Goal: Task Accomplishment & Management: Manage account settings

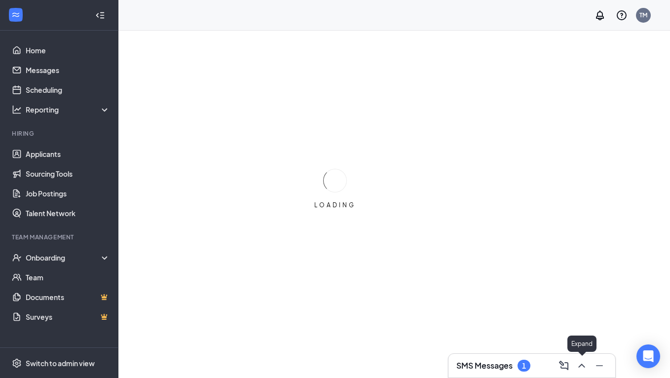
click at [583, 369] on icon "ChevronUp" at bounding box center [581, 365] width 12 height 12
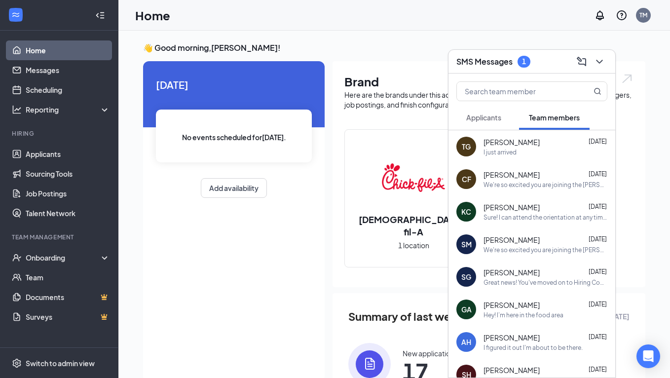
click at [490, 118] on span "Applicants" at bounding box center [483, 117] width 35 height 9
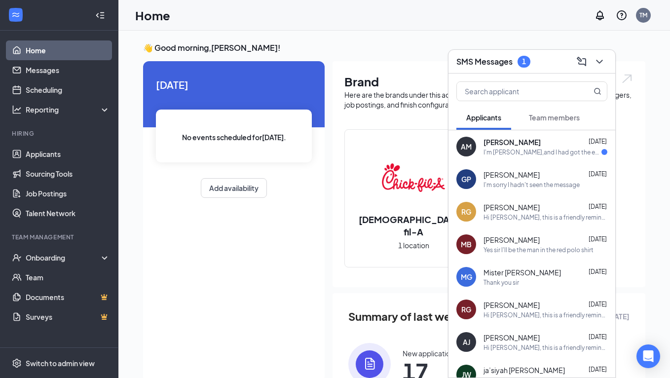
click at [521, 150] on div "I'm [PERSON_NAME],and I had got the email and it said to go to a link to answer…" at bounding box center [542, 152] width 118 height 8
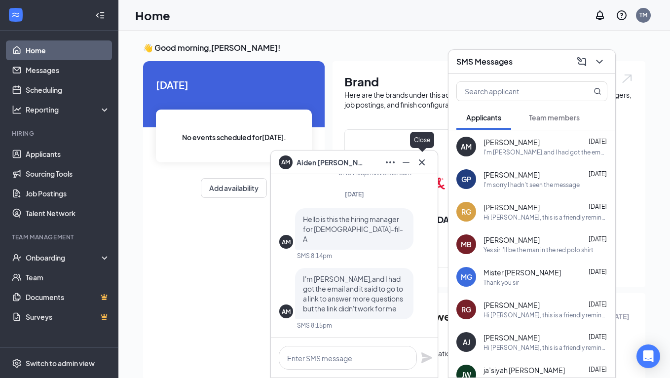
click at [424, 161] on icon "Cross" at bounding box center [422, 162] width 12 height 12
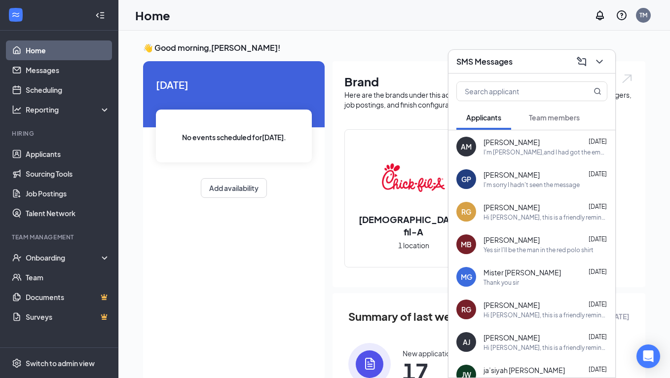
click at [605, 58] on icon "ChevronDown" at bounding box center [599, 62] width 12 height 12
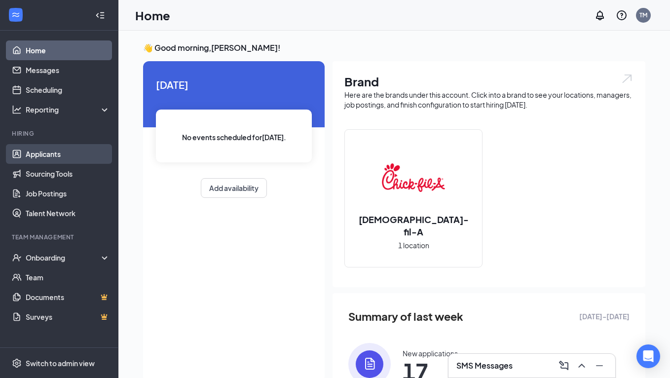
click at [44, 151] on link "Applicants" at bounding box center [68, 154] width 84 height 20
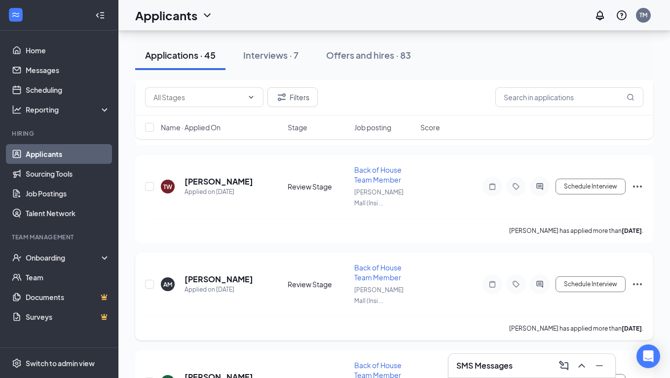
scroll to position [285, 0]
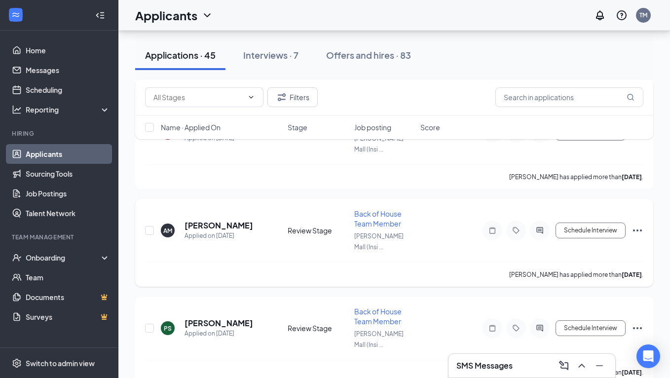
click at [207, 220] on h5 "[PERSON_NAME]" at bounding box center [218, 225] width 69 height 11
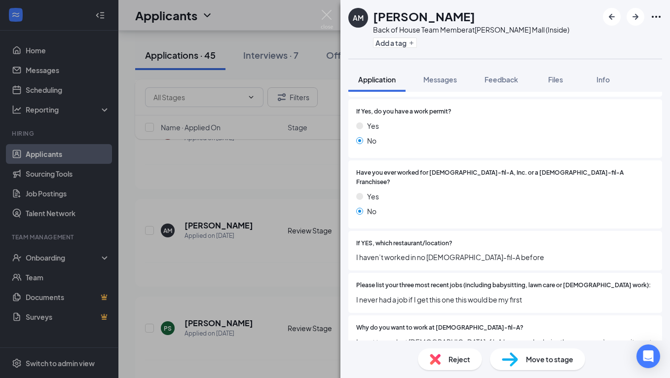
scroll to position [238, 0]
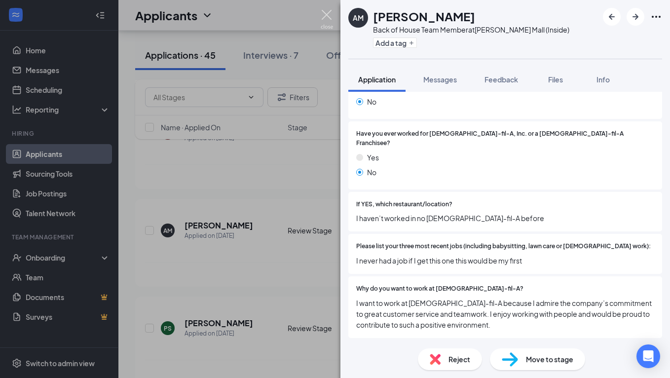
click at [329, 17] on img at bounding box center [327, 19] width 12 height 19
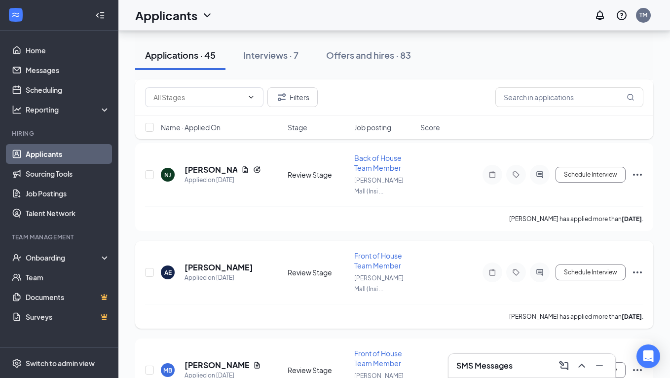
scroll to position [948, 0]
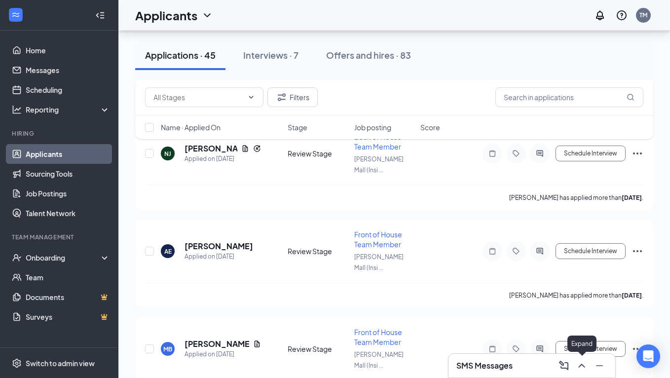
click at [582, 369] on icon "ChevronUp" at bounding box center [581, 365] width 12 height 12
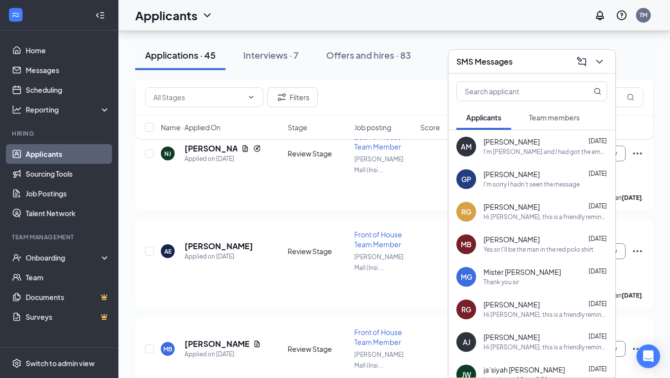
click at [521, 179] on div "[PERSON_NAME] [DATE] I'm sorry I hadn't seen the message" at bounding box center [545, 179] width 124 height 19
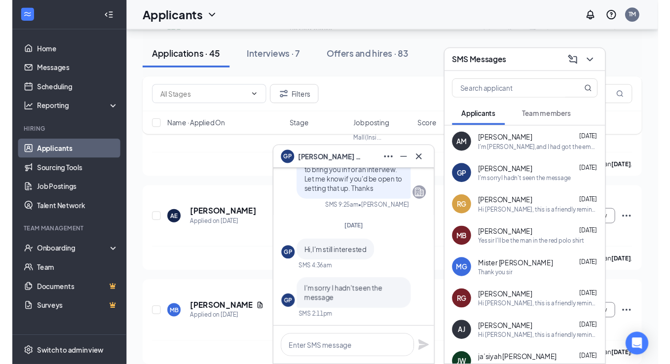
scroll to position [0, 0]
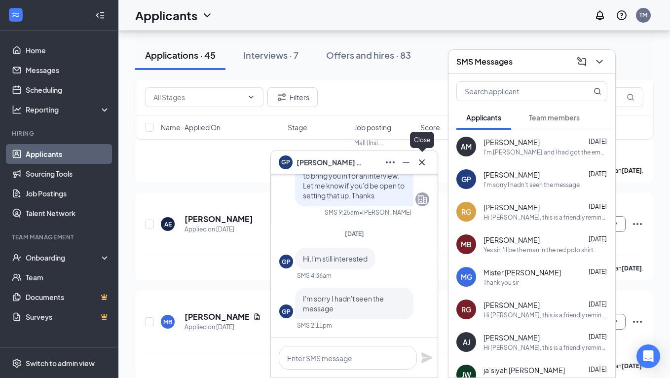
click at [420, 164] on icon "Cross" at bounding box center [422, 162] width 6 height 6
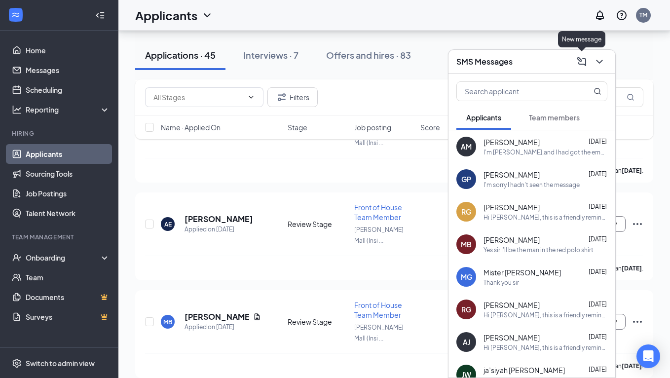
click at [603, 67] on icon "ChevronDown" at bounding box center [599, 62] width 12 height 12
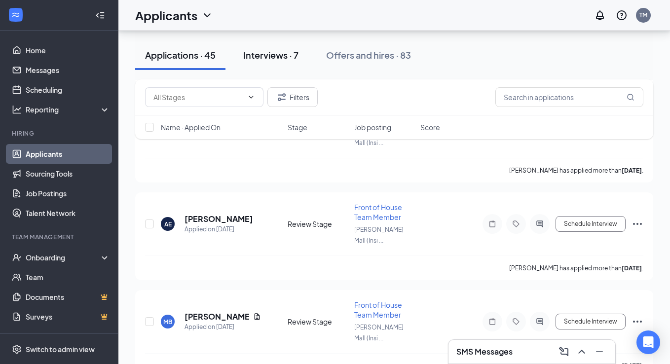
click at [276, 61] on button "Interviews · 7" at bounding box center [270, 55] width 75 height 30
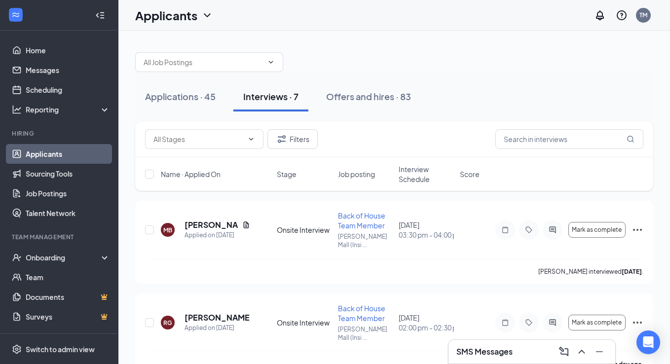
click at [425, 177] on span "Interview Schedule" at bounding box center [425, 174] width 55 height 20
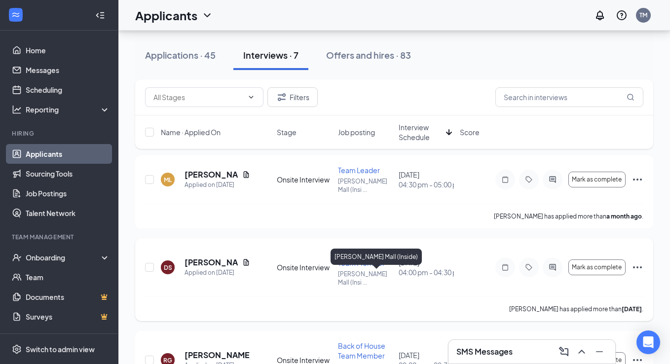
scroll to position [45, 0]
click at [447, 133] on icon "ArrowDown" at bounding box center [449, 132] width 6 height 6
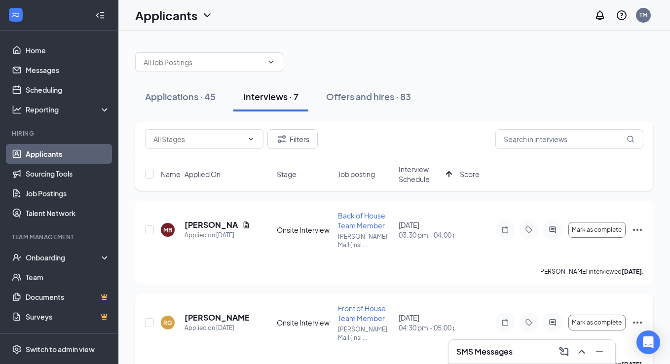
scroll to position [0, 0]
click at [638, 229] on icon "Ellipses" at bounding box center [637, 230] width 12 height 12
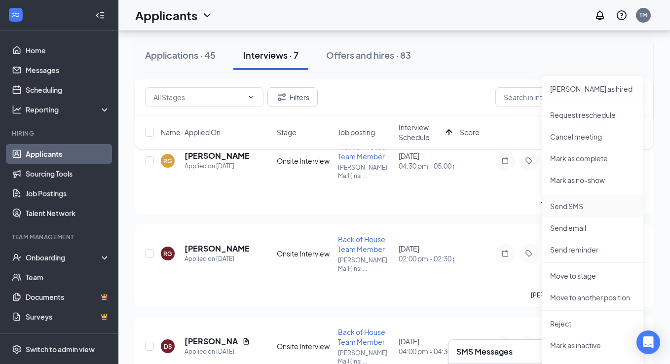
scroll to position [178, 0]
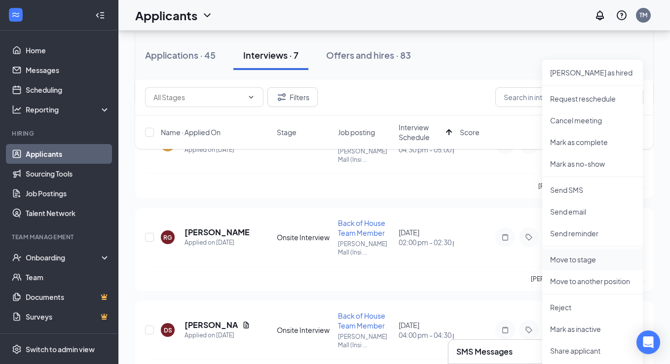
click at [582, 268] on li "Move to stage" at bounding box center [592, 260] width 101 height 22
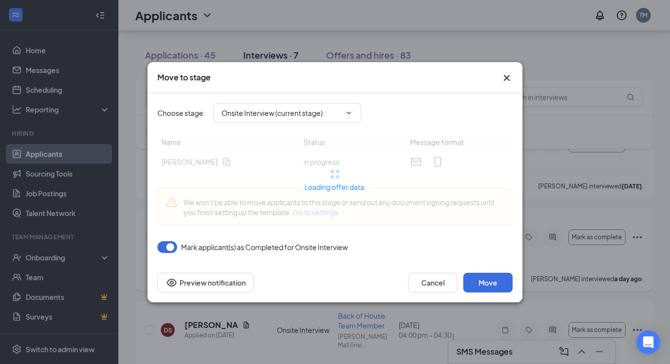
type input "Offer Letter (next stage)"
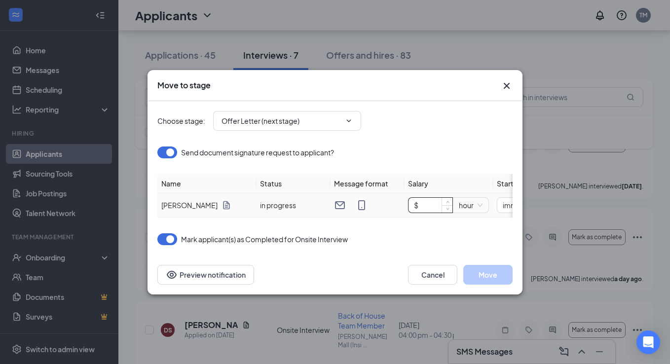
click at [435, 208] on input "$" at bounding box center [430, 205] width 44 height 15
type input "$ 14"
click at [501, 274] on button "Move" at bounding box center [487, 275] width 49 height 20
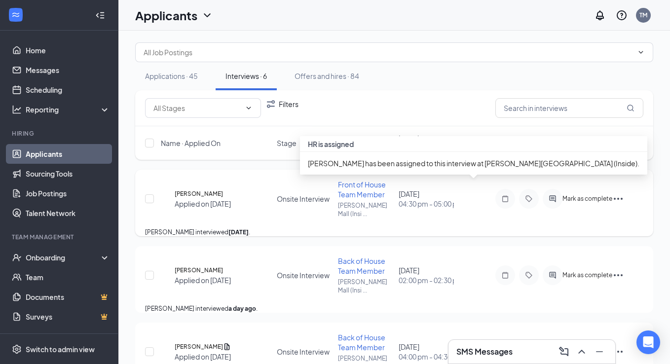
scroll to position [0, 0]
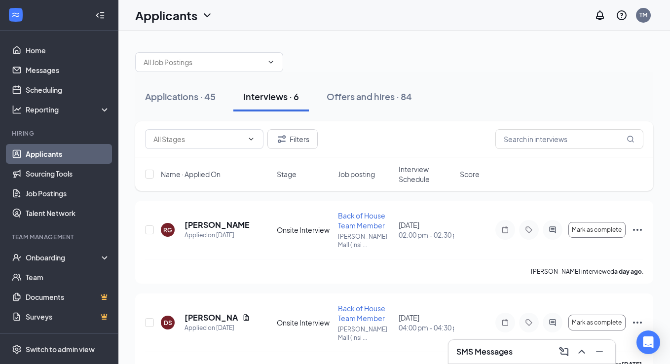
click at [425, 172] on span "Interview Schedule" at bounding box center [425, 174] width 55 height 20
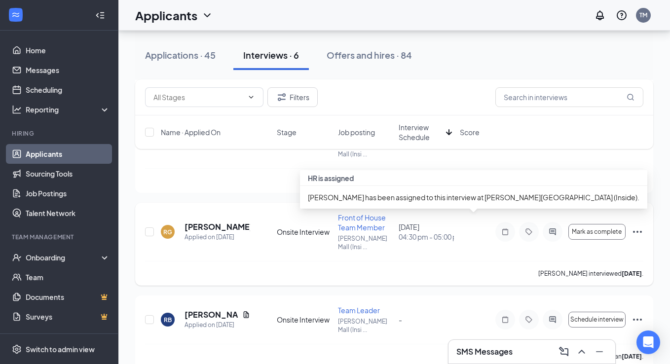
scroll to position [268, 0]
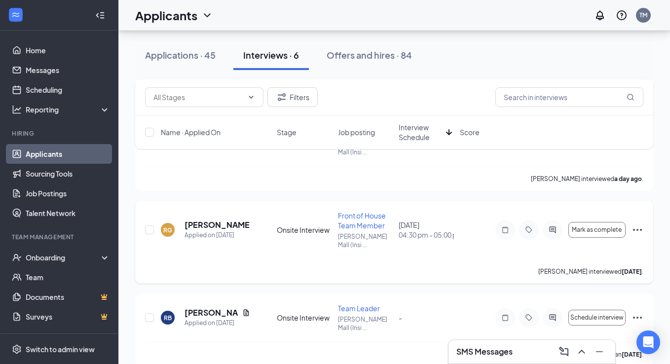
click at [643, 231] on icon "Ellipses" at bounding box center [637, 230] width 12 height 12
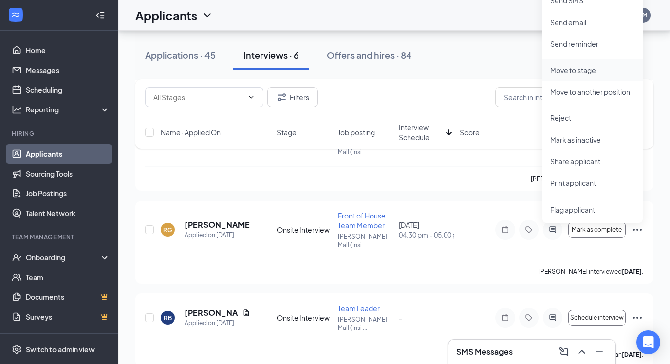
click at [575, 74] on p "Move to stage" at bounding box center [592, 70] width 85 height 10
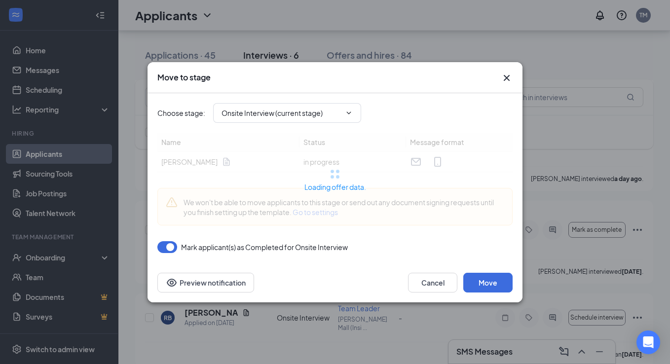
type input "Offer Letter (next stage)"
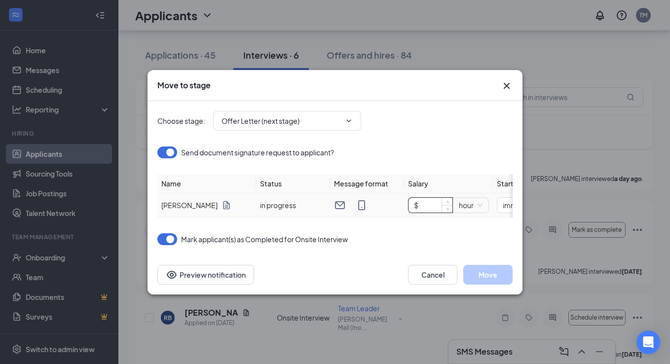
click at [433, 207] on input "$" at bounding box center [430, 205] width 44 height 15
type input "$ 13"
click at [498, 272] on button "Move" at bounding box center [487, 275] width 49 height 20
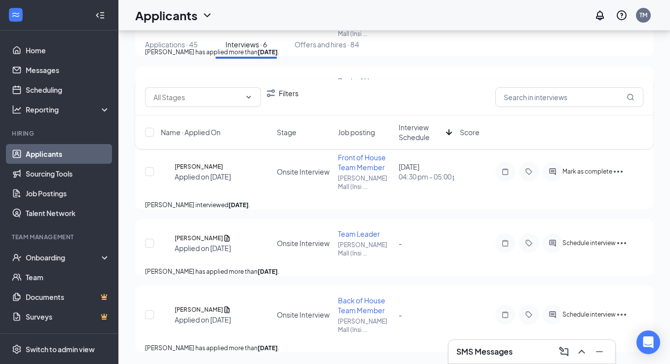
scroll to position [248, 0]
click at [492, 350] on h3 "SMS Messages" at bounding box center [484, 351] width 56 height 11
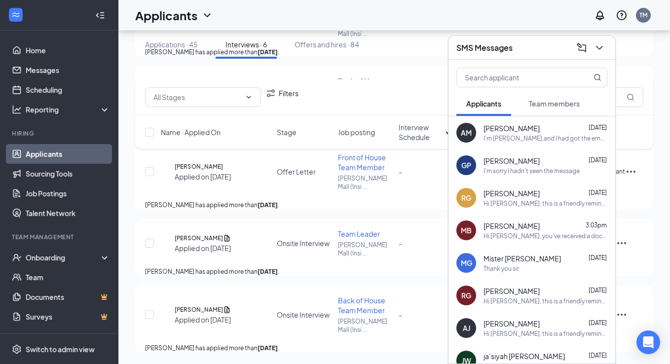
click at [512, 233] on div "Hi [PERSON_NAME], you've received a document signature request from [DEMOGRAPHI…" at bounding box center [545, 236] width 124 height 8
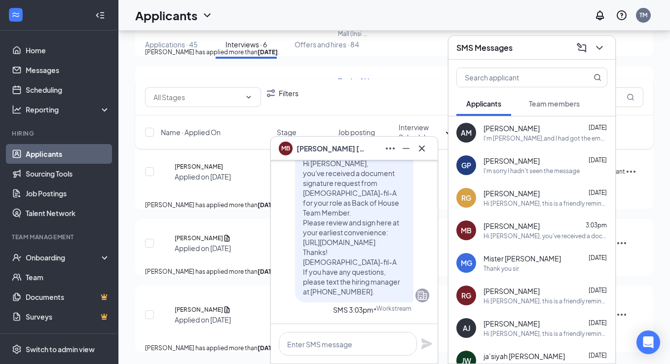
scroll to position [0, 0]
click at [339, 350] on textarea at bounding box center [348, 344] width 138 height 24
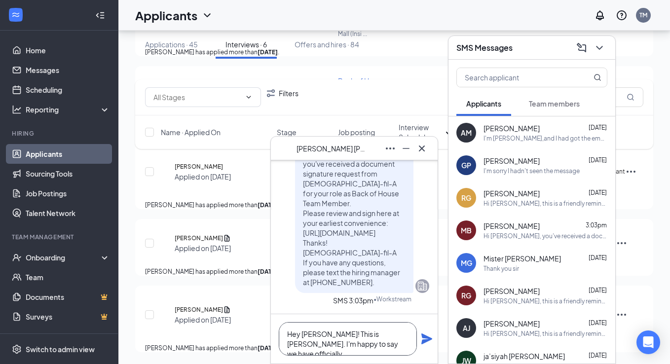
click at [393, 334] on textarea "Hey [PERSON_NAME]! This is [PERSON_NAME]. I'm happy to say we have officially" at bounding box center [348, 339] width 138 height 34
click at [376, 351] on textarea "Hey [PERSON_NAME]! This is [PERSON_NAME]. I'm glad to say we have officially" at bounding box center [348, 339] width 138 height 34
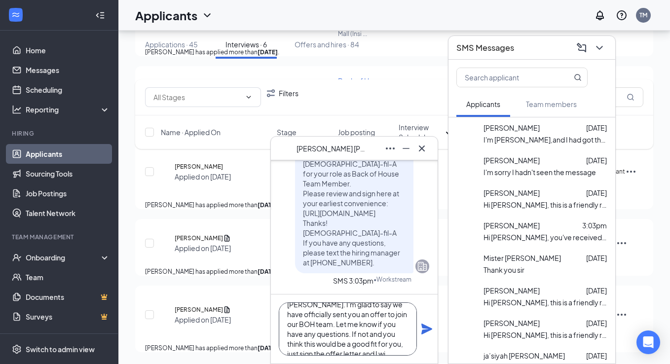
scroll to position [30, 0]
type textarea "Hey [PERSON_NAME]! This is [PERSON_NAME]. I'm glad to say we have officially se…"
click at [427, 330] on icon "Plane" at bounding box center [426, 328] width 11 height 11
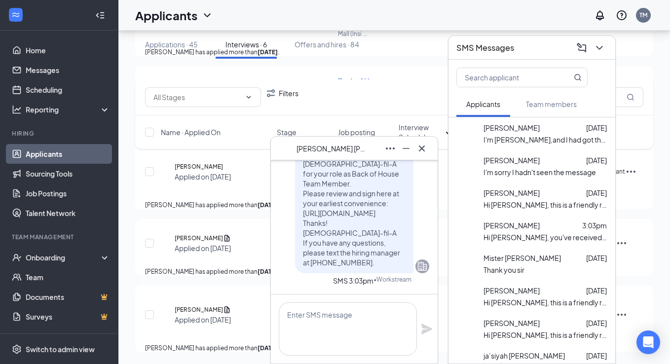
scroll to position [0, 0]
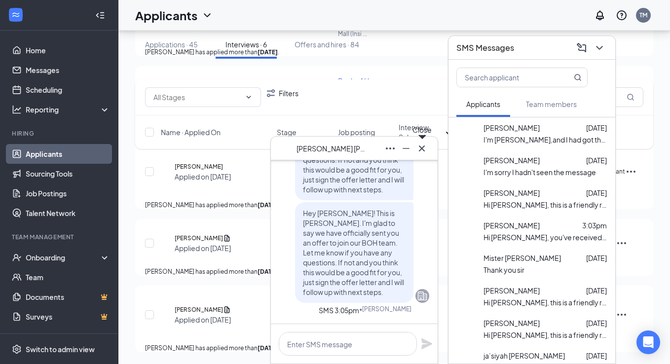
click at [423, 148] on icon "Cross" at bounding box center [422, 149] width 12 height 12
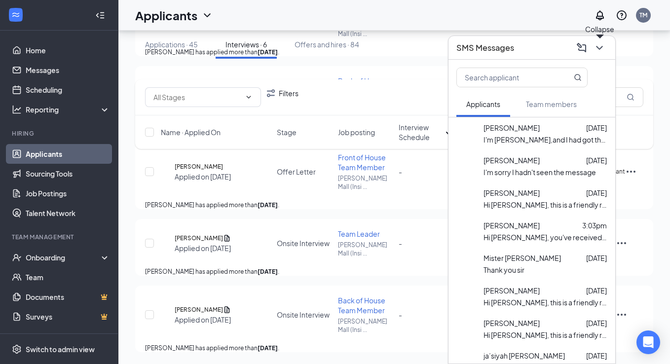
click at [597, 50] on icon "ChevronDown" at bounding box center [599, 48] width 12 height 12
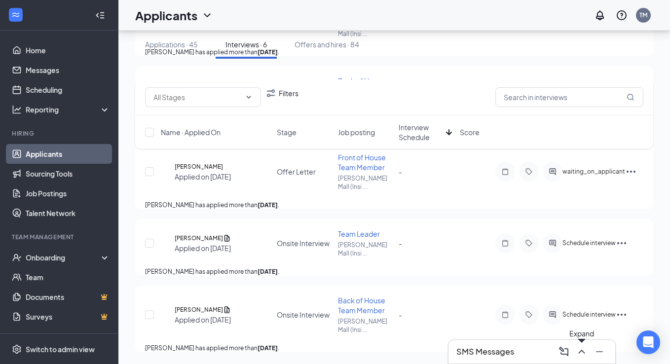
click at [582, 351] on icon "ChevronUp" at bounding box center [581, 352] width 6 height 4
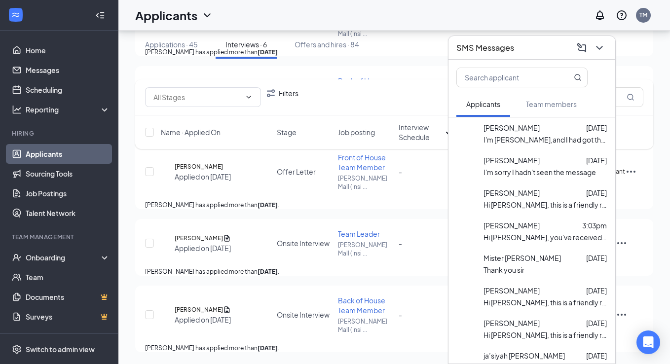
click at [534, 166] on div "[PERSON_NAME] [DATE] I'm sorry I hadn't seen the message" at bounding box center [545, 166] width 124 height 23
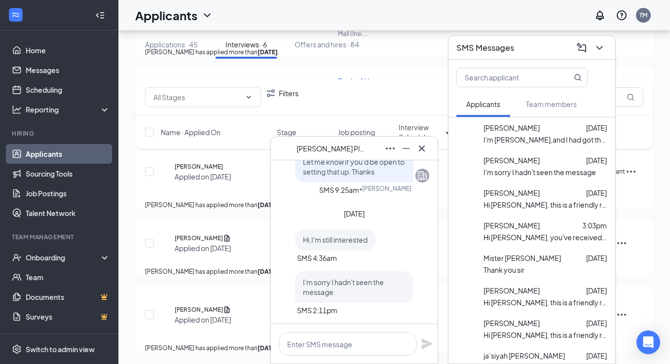
click at [342, 151] on span "[PERSON_NAME]" at bounding box center [330, 148] width 69 height 11
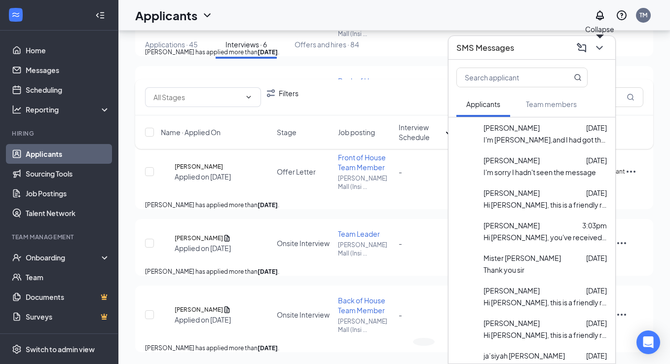
click at [598, 53] on icon "ChevronDown" at bounding box center [599, 48] width 12 height 12
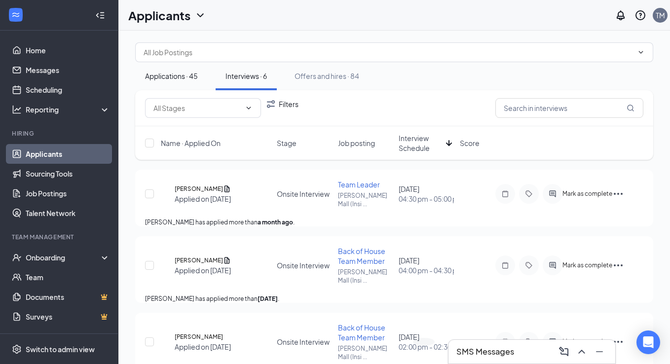
click at [172, 82] on button "Applications · 45" at bounding box center [171, 76] width 72 height 28
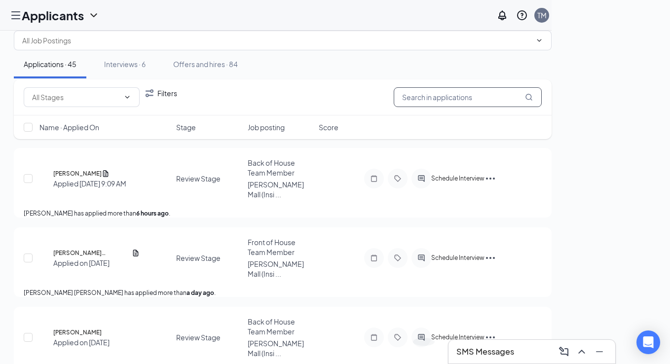
click at [426, 96] on input "text" at bounding box center [467, 97] width 148 height 20
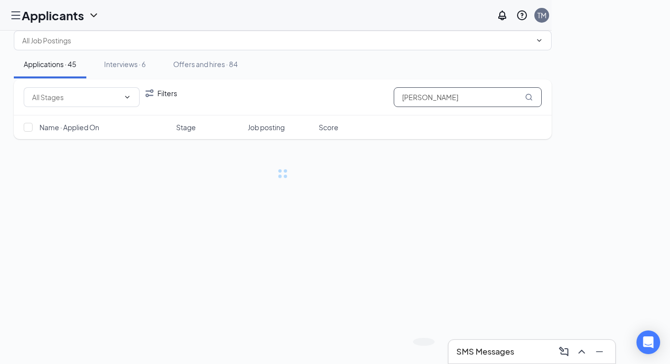
type input "[PERSON_NAME]"
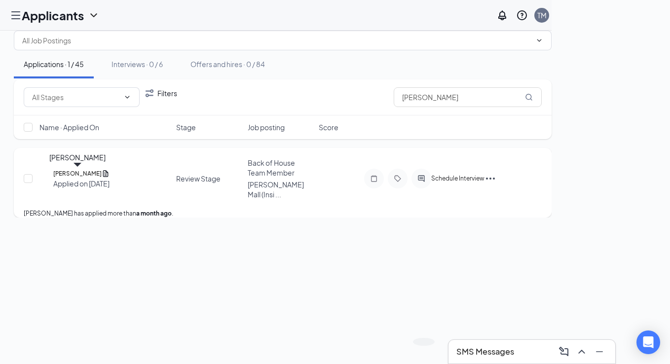
click at [91, 174] on h5 "[PERSON_NAME]" at bounding box center [77, 174] width 48 height 10
